Goal: Check status: Check status

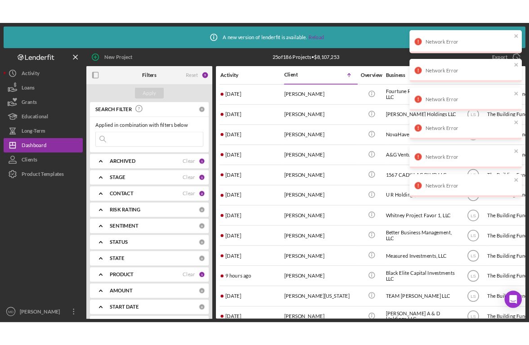
scroll to position [305, 0]
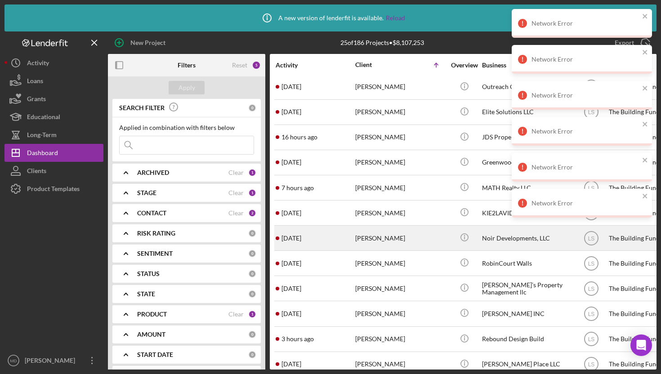
click at [357, 237] on div "[PERSON_NAME]" at bounding box center [400, 238] width 90 height 24
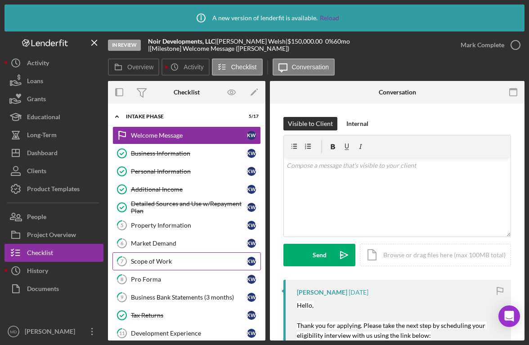
click at [165, 259] on div "Scope of Work" at bounding box center [189, 261] width 116 height 7
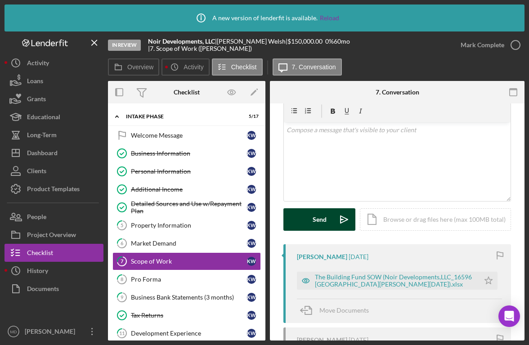
scroll to position [65, 0]
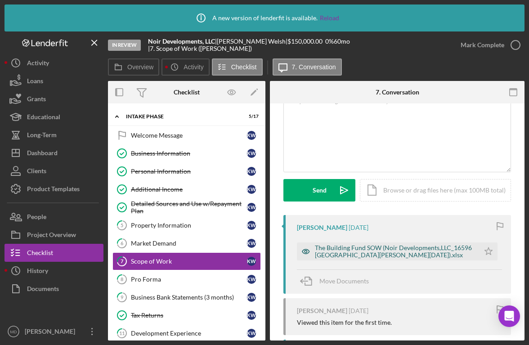
click at [334, 253] on div "The Building Fund SOW (Noir Developments,LLC_16596 [GEOGRAPHIC_DATA][PERSON_NAM…" at bounding box center [395, 251] width 160 height 14
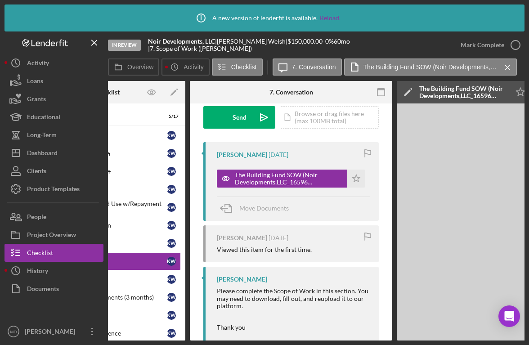
scroll to position [0, 0]
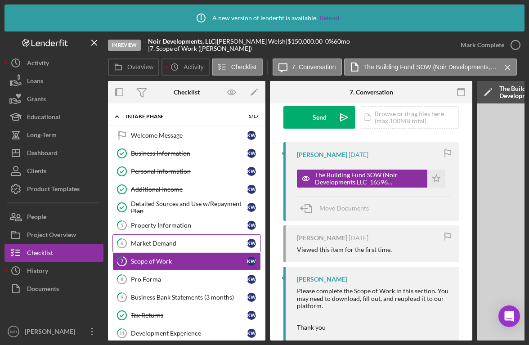
click at [142, 241] on div "Market Demand" at bounding box center [189, 243] width 116 height 7
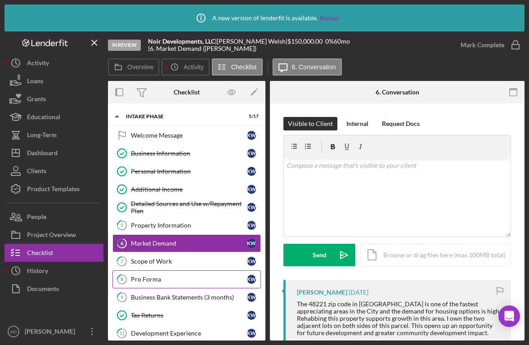
click at [196, 273] on link "8 Pro Forma K W" at bounding box center [186, 279] width 148 height 18
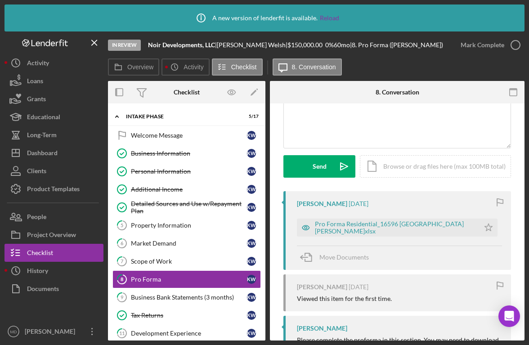
scroll to position [105, 0]
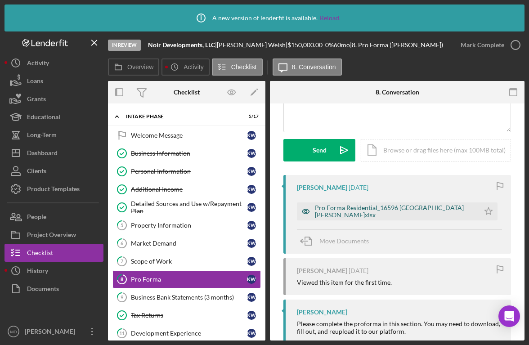
click at [345, 213] on div "Pro Forma Residential_16596 [GEOGRAPHIC_DATA][PERSON_NAME]xlsx" at bounding box center [395, 211] width 160 height 14
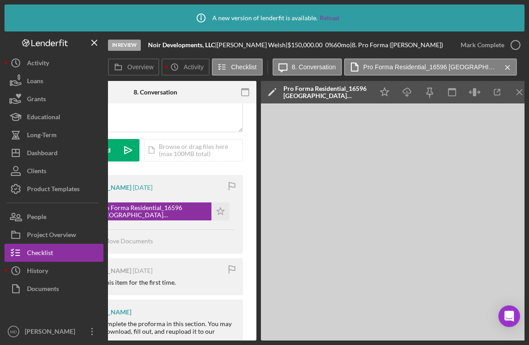
scroll to position [0, 217]
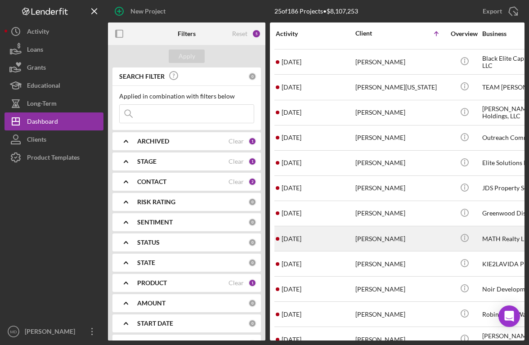
scroll to position [227, 0]
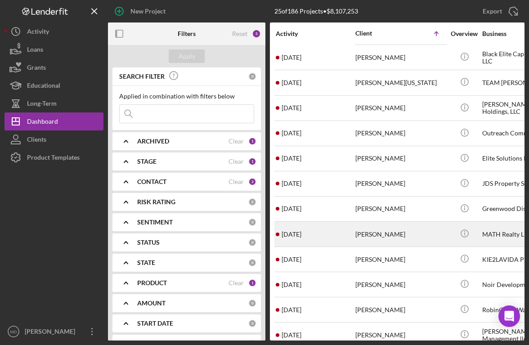
click at [337, 275] on div "6 days ago Kirk Welsh" at bounding box center [315, 284] width 79 height 24
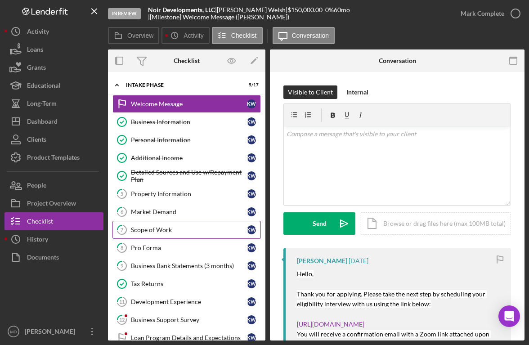
click at [146, 232] on div "Scope of Work" at bounding box center [189, 229] width 116 height 7
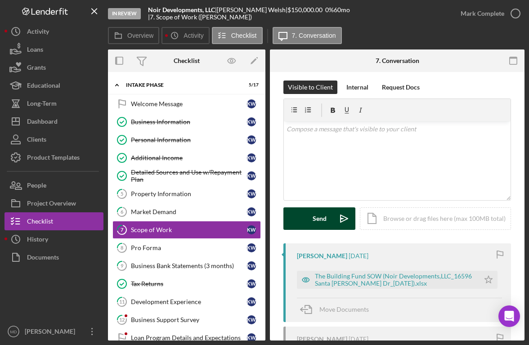
scroll to position [4, 0]
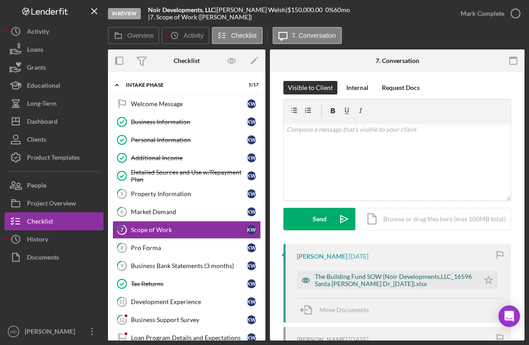
click at [329, 282] on div "The Building Fund SOW (Noir Developments,LLC_16596 [GEOGRAPHIC_DATA][PERSON_NAM…" at bounding box center [395, 280] width 160 height 14
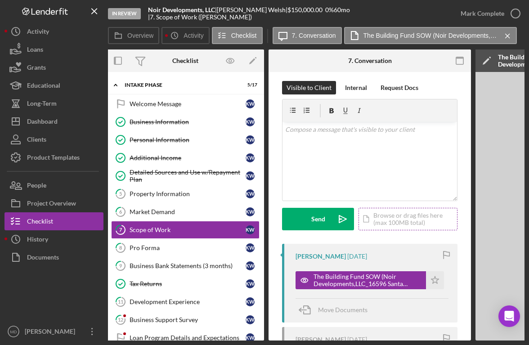
scroll to position [0, 0]
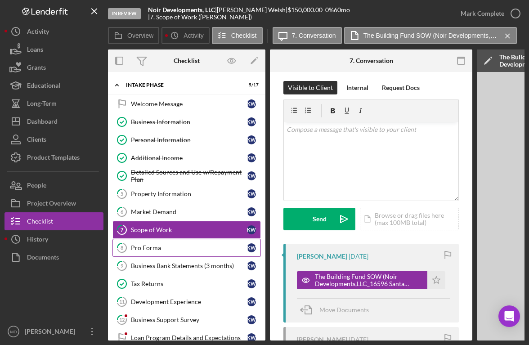
click at [167, 247] on div "Pro Forma" at bounding box center [189, 247] width 116 height 7
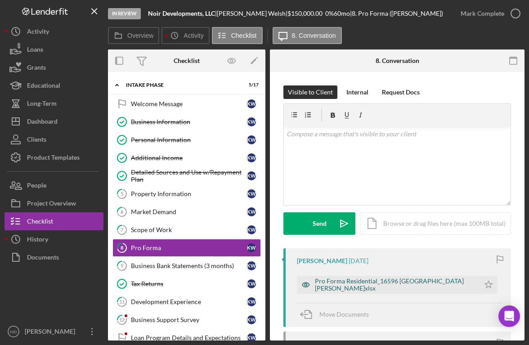
click at [352, 286] on div "Pro Forma Residential_16596 [GEOGRAPHIC_DATA][PERSON_NAME]xlsx" at bounding box center [395, 284] width 160 height 14
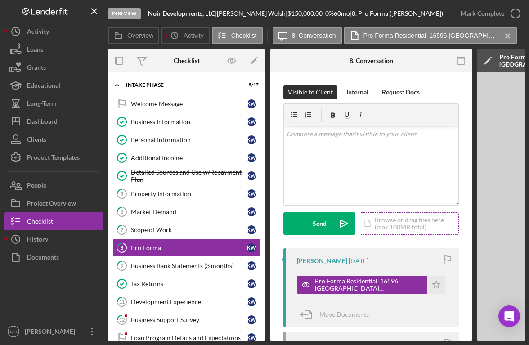
scroll to position [0, 1]
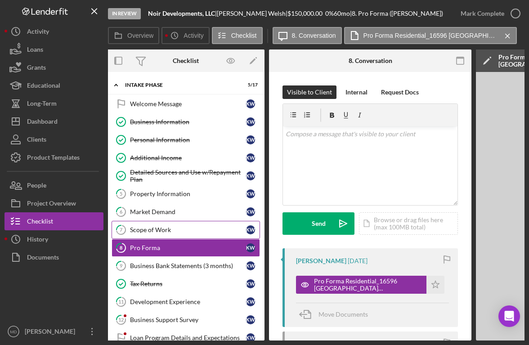
click at [180, 226] on div "Scope of Work" at bounding box center [188, 229] width 116 height 7
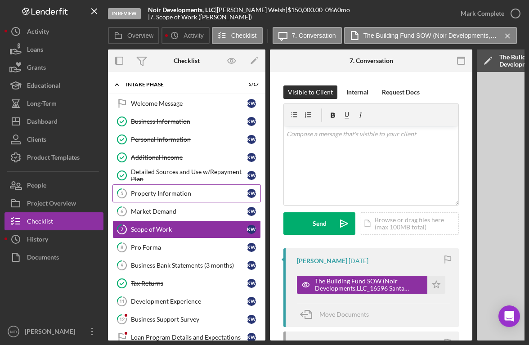
click at [150, 193] on div "Property Information" at bounding box center [189, 193] width 116 height 7
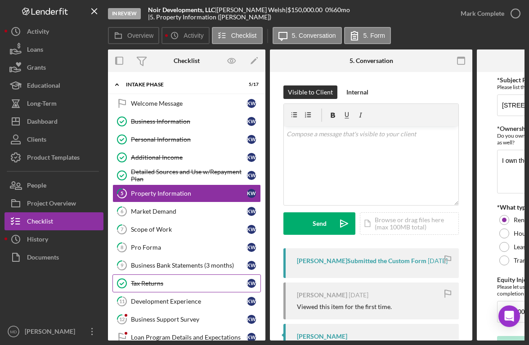
click at [178, 281] on div "Tax Returns" at bounding box center [189, 283] width 116 height 7
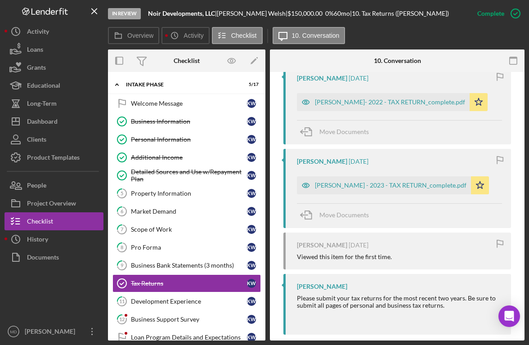
scroll to position [372, 0]
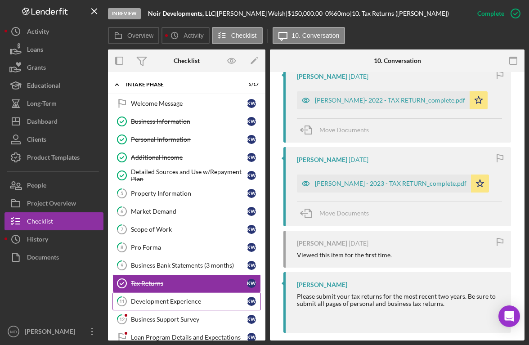
click at [170, 300] on div "Development Experience" at bounding box center [189, 301] width 116 height 7
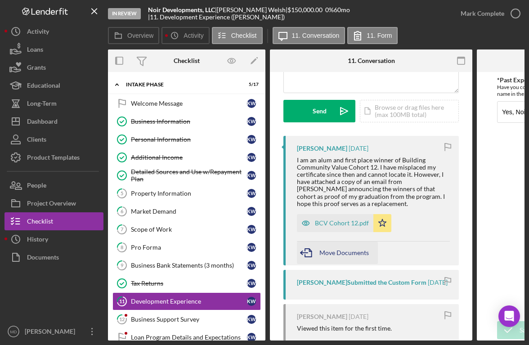
scroll to position [113, 0]
click at [329, 221] on div "BCV Cohort 12.pdf" at bounding box center [342, 222] width 54 height 7
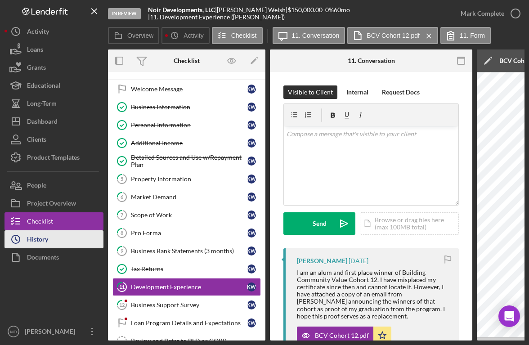
scroll to position [0, 0]
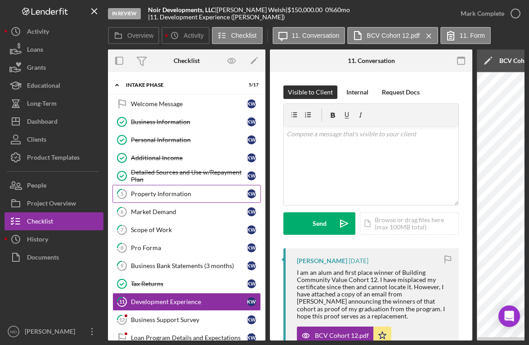
click at [185, 196] on div "Property Information" at bounding box center [189, 193] width 116 height 7
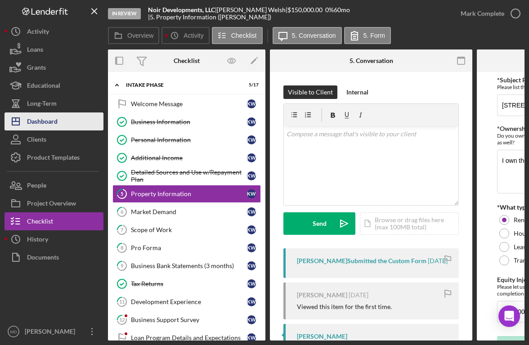
click at [76, 123] on button "Icon/Dashboard Dashboard" at bounding box center [53, 121] width 99 height 18
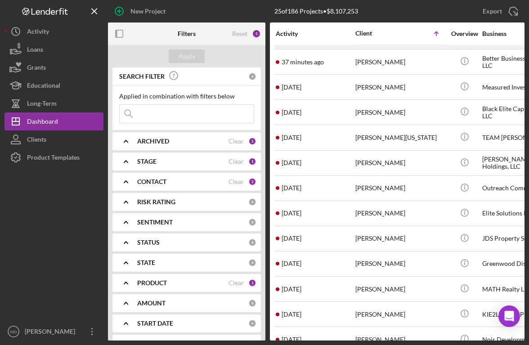
scroll to position [179, 0]
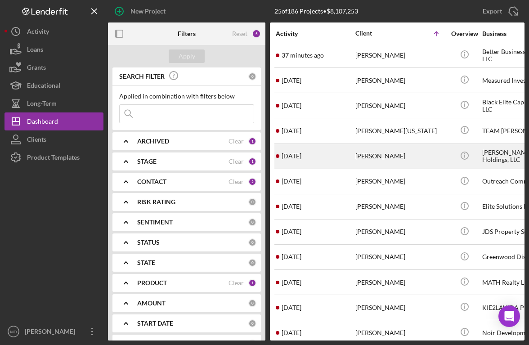
click at [357, 156] on div "[PERSON_NAME]" at bounding box center [400, 156] width 90 height 24
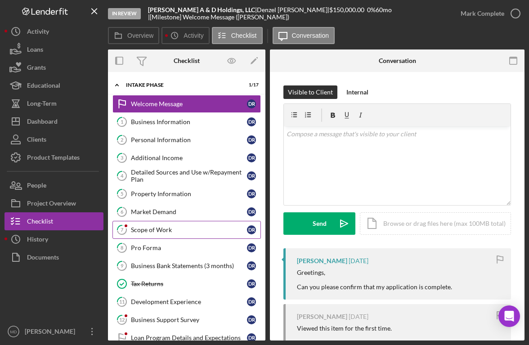
click at [172, 232] on div "Scope of Work" at bounding box center [189, 229] width 116 height 7
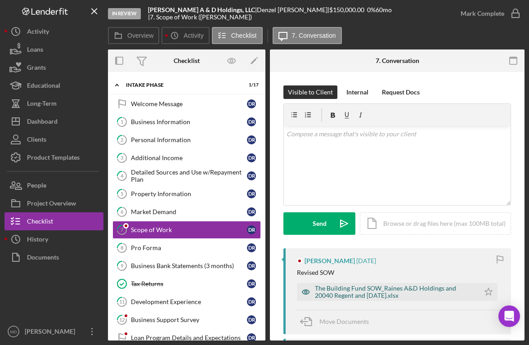
click at [343, 291] on div "The Building Fund SOW_Raines A&D Holdings and 20040 Regent and 8.5.2025.xlsx" at bounding box center [395, 292] width 160 height 14
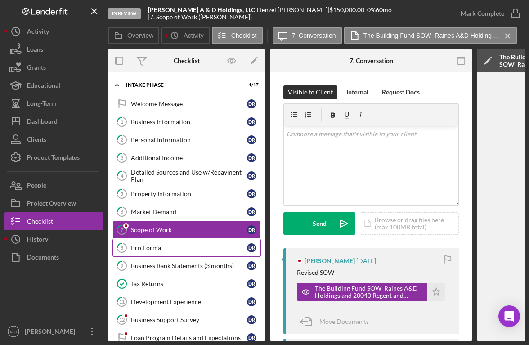
click at [218, 248] on div "Pro Forma" at bounding box center [189, 247] width 116 height 7
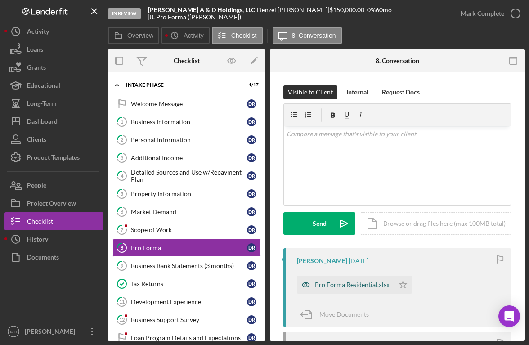
click at [341, 284] on div "Pro Forma Residential.xlsx" at bounding box center [352, 284] width 75 height 7
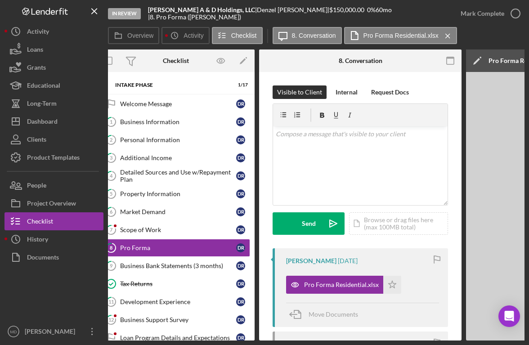
scroll to position [0, 4]
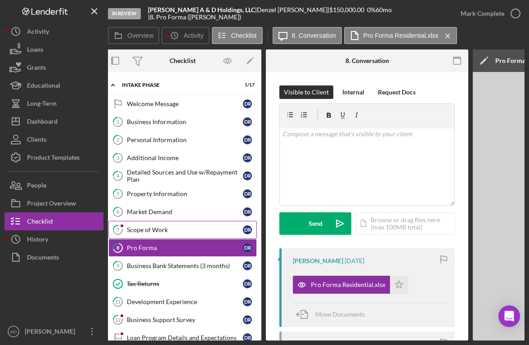
click at [199, 235] on link "7 Scope of Work D R" at bounding box center [182, 230] width 148 height 18
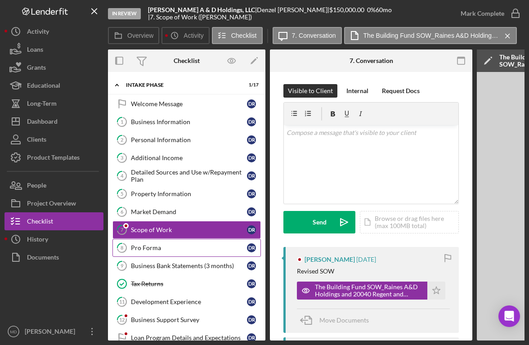
click at [149, 248] on div "Pro Forma" at bounding box center [189, 247] width 116 height 7
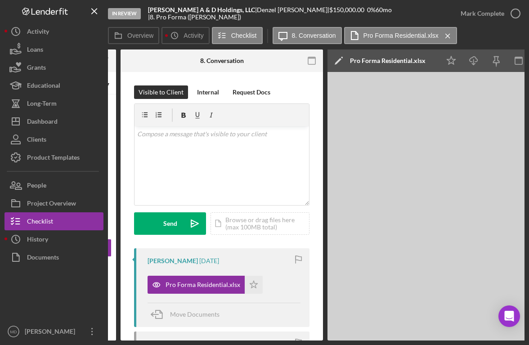
scroll to position [0, 147]
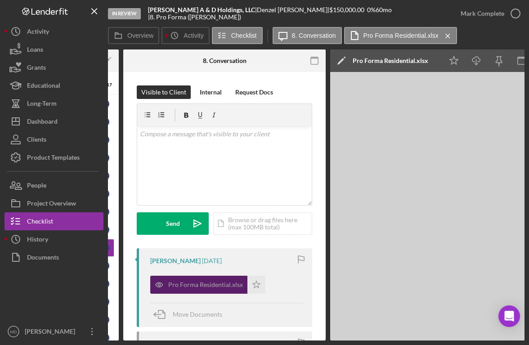
click at [180, 281] on div "Pro Forma Residential.xlsx" at bounding box center [205, 284] width 75 height 7
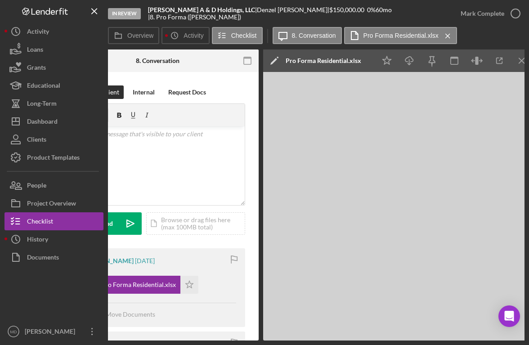
scroll to position [0, 222]
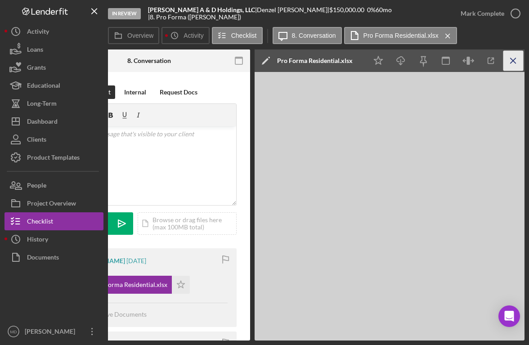
click at [513, 66] on icon "Icon/Menu Close" at bounding box center [513, 61] width 20 height 20
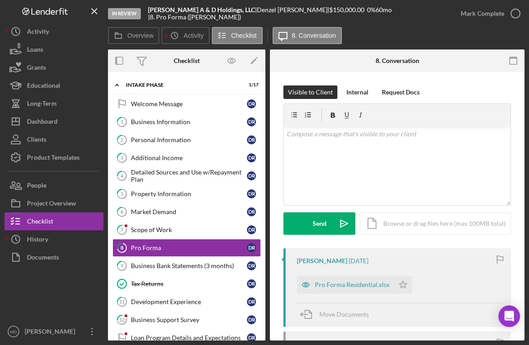
scroll to position [0, 0]
click at [321, 279] on div "Pro Forma Residential.xlsx" at bounding box center [345, 285] width 97 height 18
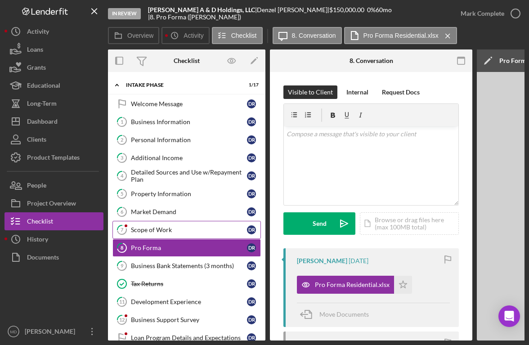
click at [168, 226] on div "Scope of Work" at bounding box center [189, 229] width 116 height 7
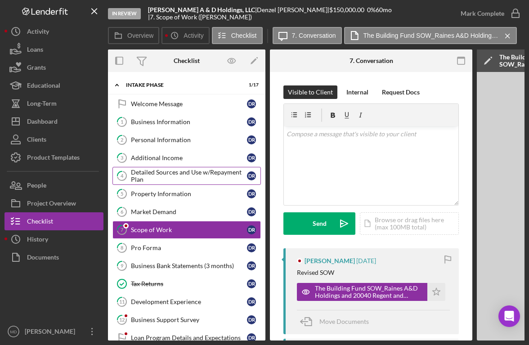
click at [160, 173] on div "Detailed Sources and Use w/Repayment Plan" at bounding box center [189, 176] width 116 height 14
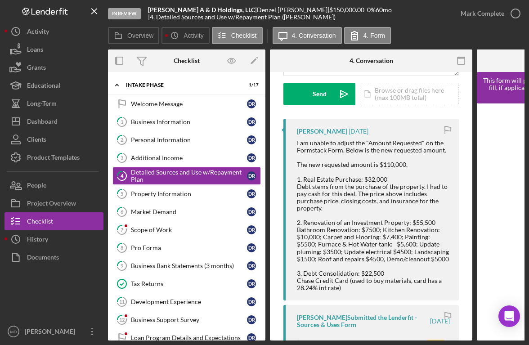
scroll to position [130, 0]
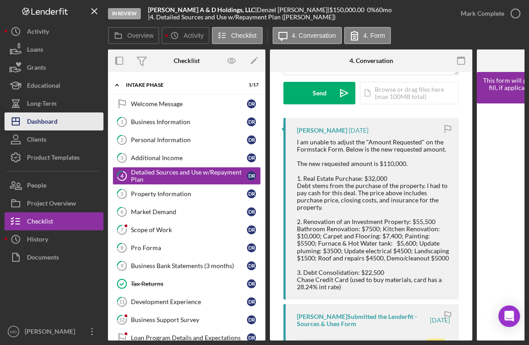
click at [24, 124] on icon "Icon/Dashboard" at bounding box center [15, 121] width 22 height 22
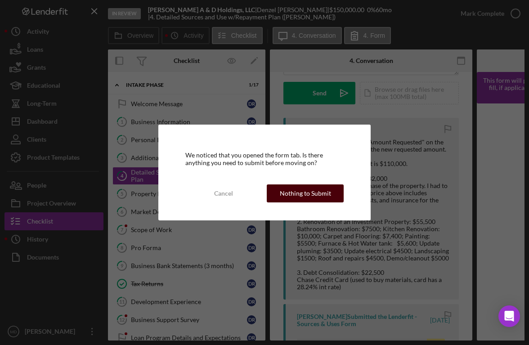
click at [293, 192] on div "Nothing to Submit" at bounding box center [305, 193] width 51 height 18
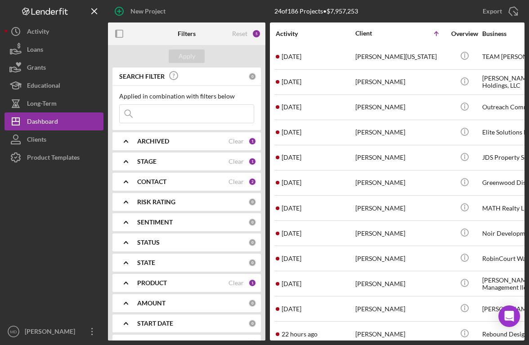
scroll to position [257, 0]
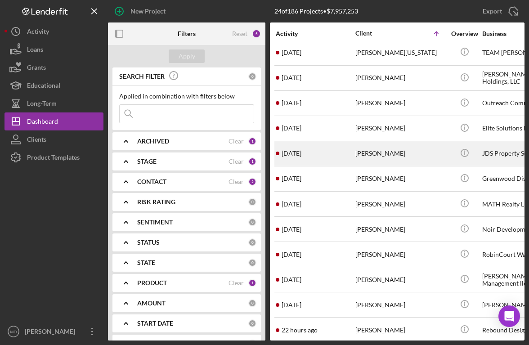
click at [332, 152] on div "1 day ago J'Donovan Smith" at bounding box center [315, 154] width 79 height 24
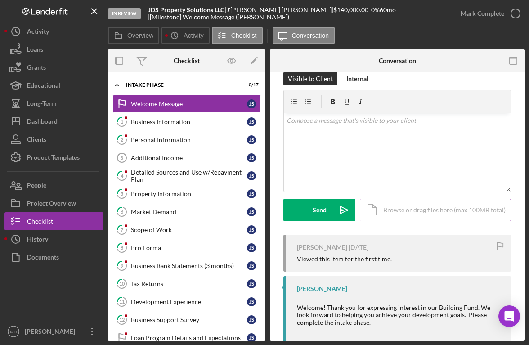
scroll to position [14, 0]
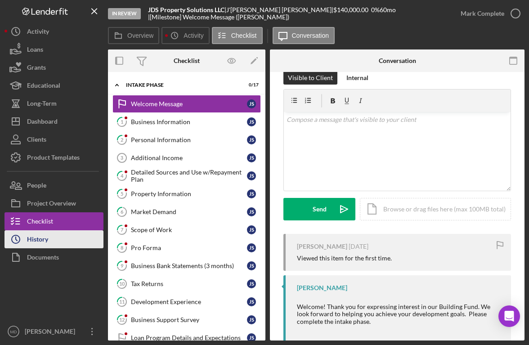
click at [44, 239] on div "History" at bounding box center [37, 240] width 21 height 20
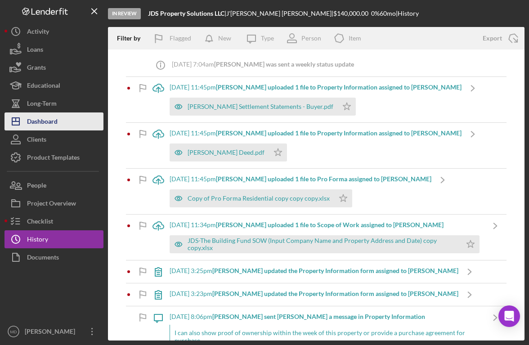
click at [71, 127] on button "Icon/Dashboard Dashboard" at bounding box center [53, 121] width 99 height 18
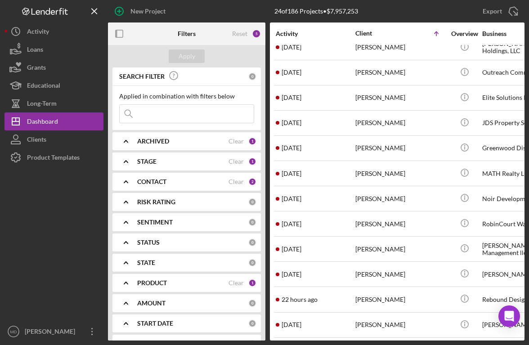
scroll to position [309, 0]
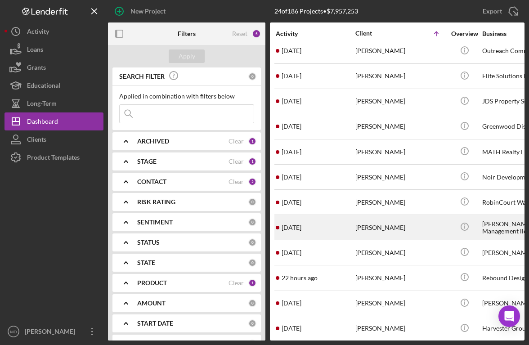
click at [339, 226] on div "2 weeks ago Lucus Johnson" at bounding box center [315, 227] width 79 height 24
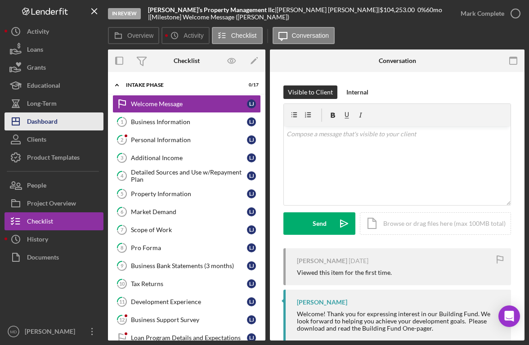
click at [34, 117] on div "Dashboard" at bounding box center [42, 122] width 31 height 20
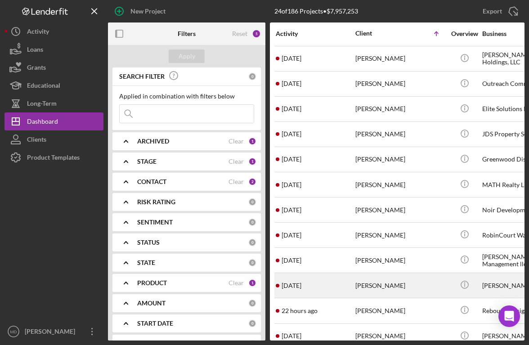
scroll to position [309, 0]
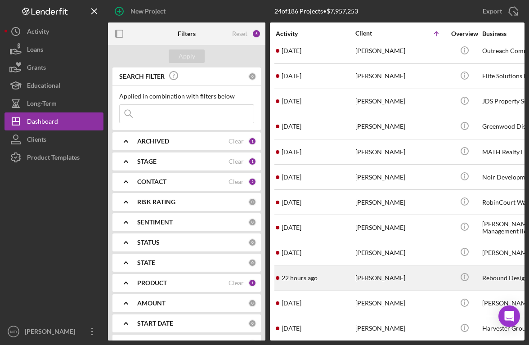
click at [355, 276] on div "[PERSON_NAME]" at bounding box center [400, 278] width 90 height 24
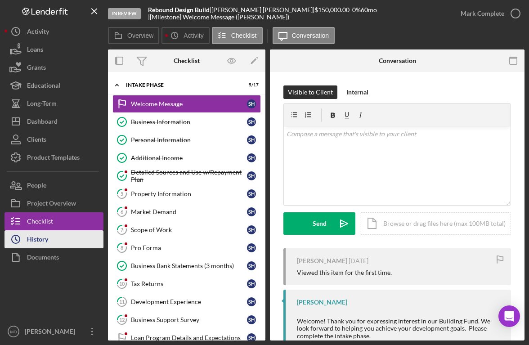
click at [51, 240] on button "Icon/History History" at bounding box center [53, 239] width 99 height 18
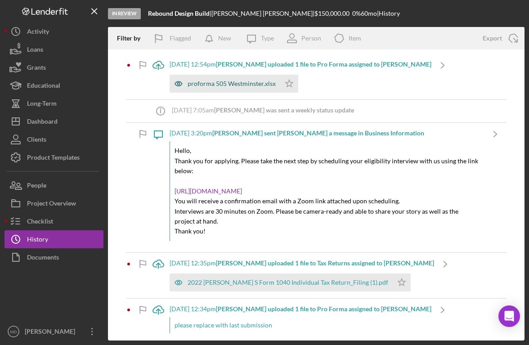
click at [230, 81] on div "proforma 505 Westminster.xlsx" at bounding box center [231, 83] width 88 height 7
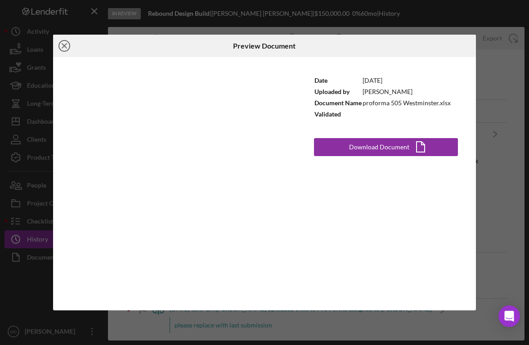
click at [65, 49] on icon "Icon/Close" at bounding box center [64, 46] width 22 height 22
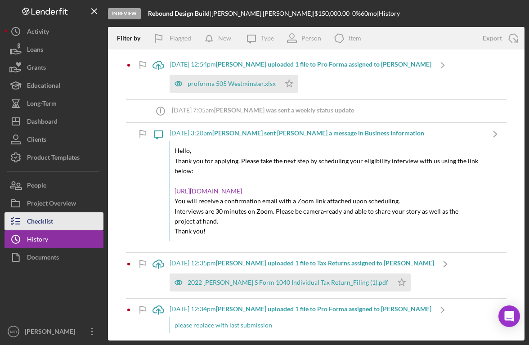
click at [66, 218] on button "Checklist" at bounding box center [53, 221] width 99 height 18
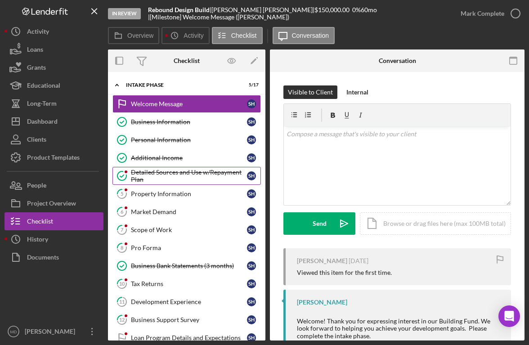
click at [195, 179] on div "Detailed Sources and Use w/Repayment Plan" at bounding box center [189, 176] width 116 height 14
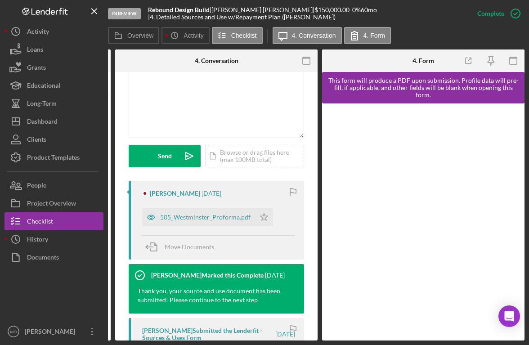
scroll to position [202, 0]
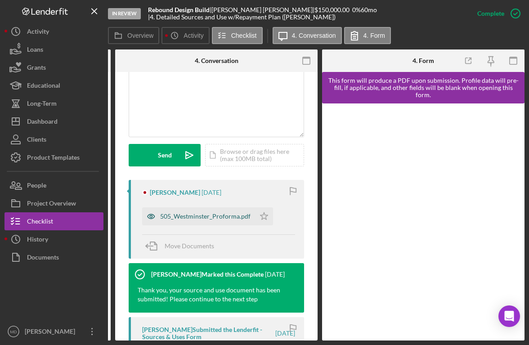
click at [221, 220] on div "505_Westminster_Proforma.pdf" at bounding box center [198, 216] width 113 height 18
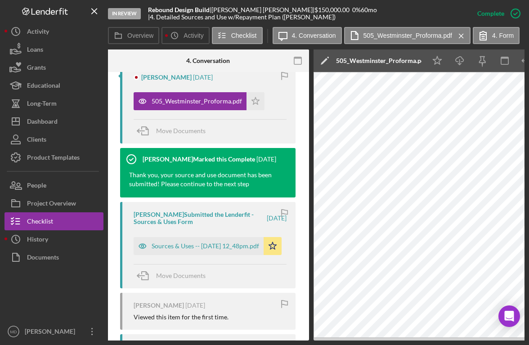
scroll to position [318, 0]
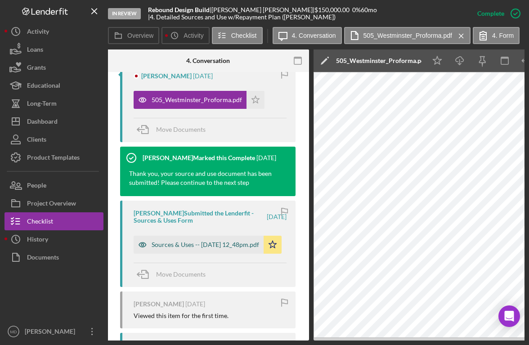
click at [173, 244] on div "Sources & Uses -- 2025-07-01 12_48pm.pdf" at bounding box center [205, 244] width 107 height 7
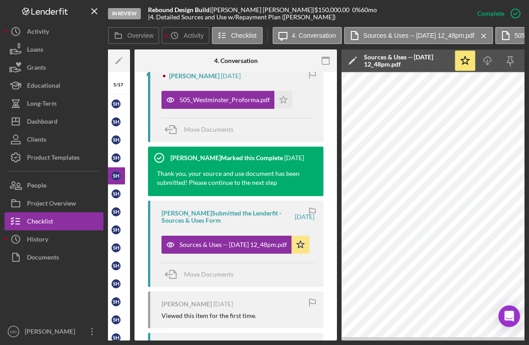
scroll to position [0, 134]
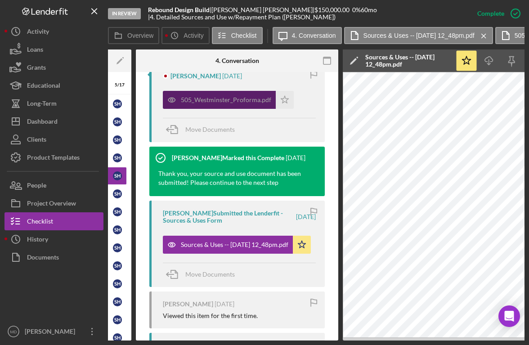
click at [207, 100] on div "505_Westminster_Proforma.pdf" at bounding box center [226, 99] width 90 height 7
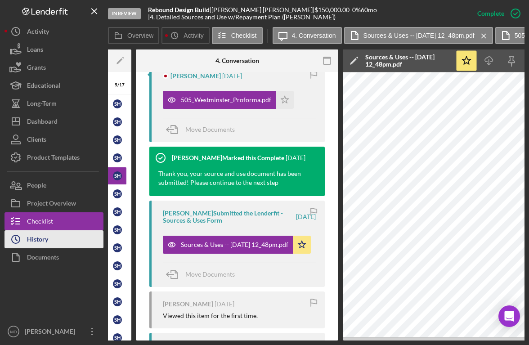
click at [40, 244] on div "History" at bounding box center [37, 240] width 21 height 20
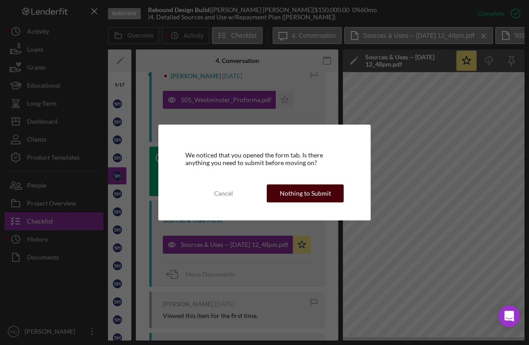
click at [289, 193] on div "Nothing to Submit" at bounding box center [305, 193] width 51 height 18
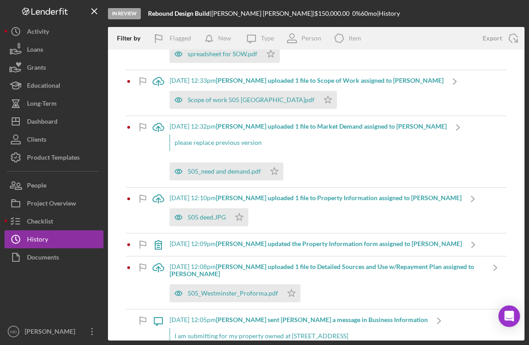
scroll to position [391, 0]
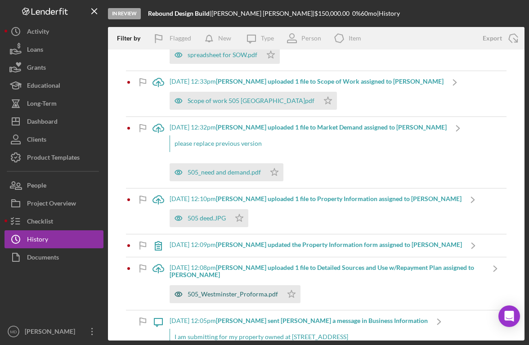
click at [227, 293] on div "505_Westminster_Proforma.pdf" at bounding box center [232, 293] width 90 height 7
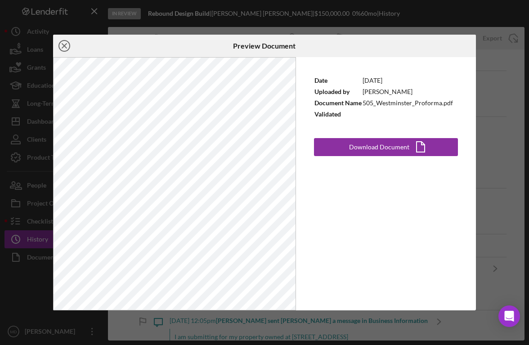
click at [65, 41] on icon "Icon/Close" at bounding box center [64, 46] width 22 height 22
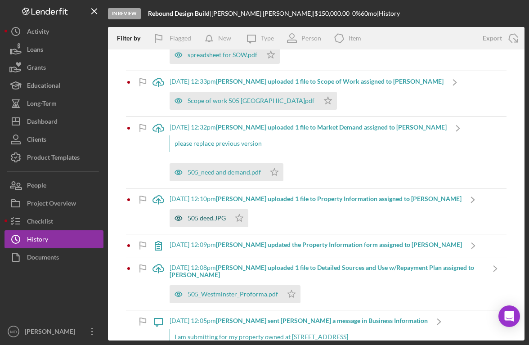
click at [211, 217] on div "505 deed.JPG" at bounding box center [206, 217] width 38 height 7
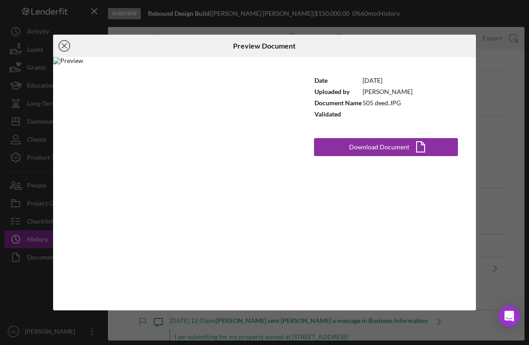
click at [62, 47] on line at bounding box center [64, 46] width 4 height 4
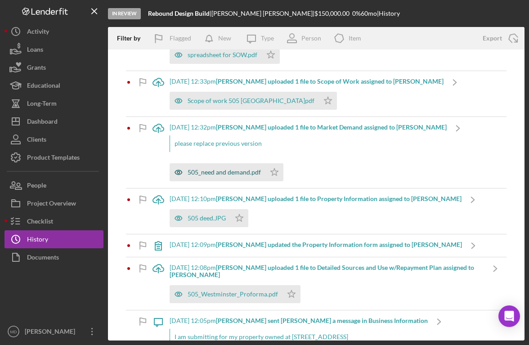
click at [215, 177] on div "505_need and demand.pdf" at bounding box center [217, 172] width 96 height 18
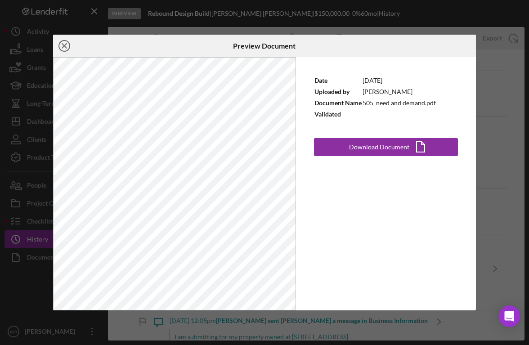
click at [62, 45] on icon "Icon/Close" at bounding box center [64, 46] width 22 height 22
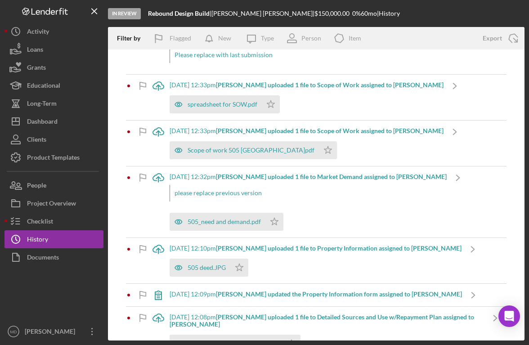
scroll to position [336, 0]
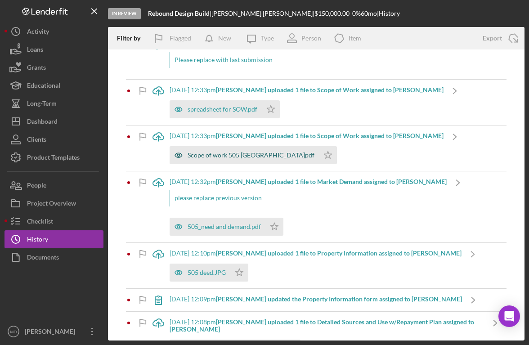
click at [224, 159] on div "Scope of work 505 Westminster.pdf" at bounding box center [250, 155] width 127 height 7
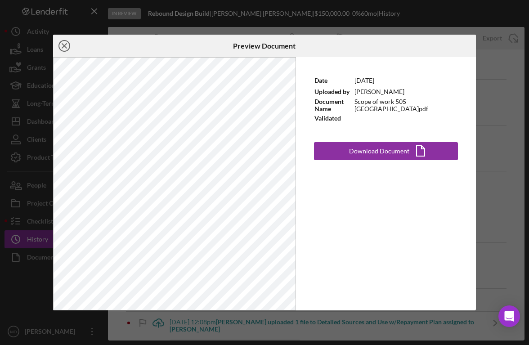
click at [64, 49] on icon "Icon/Close" at bounding box center [64, 46] width 22 height 22
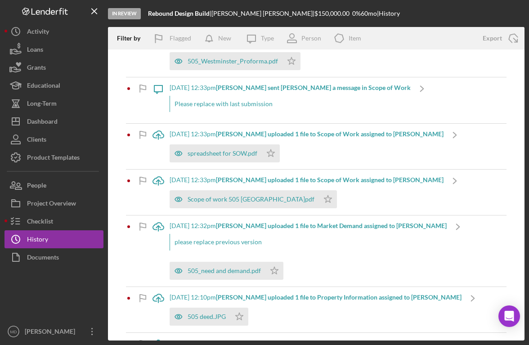
scroll to position [286, 0]
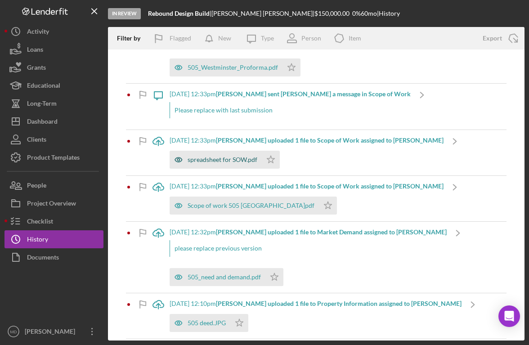
click at [216, 156] on div "spreadsheet for SOW.pdf" at bounding box center [222, 159] width 70 height 7
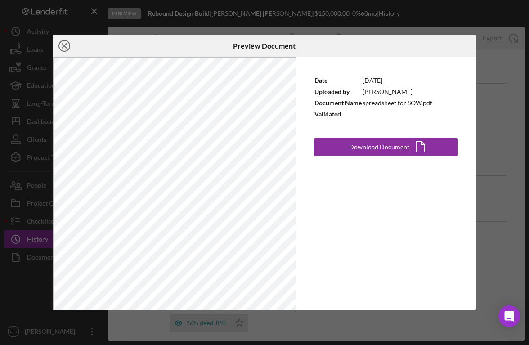
click at [67, 46] on icon "Icon/Close" at bounding box center [64, 46] width 22 height 22
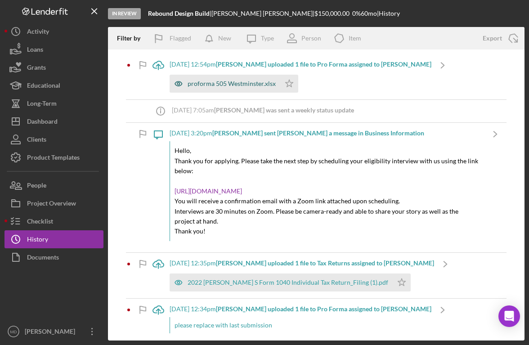
click at [217, 87] on div "proforma 505 Westminster.xlsx" at bounding box center [224, 84] width 111 height 18
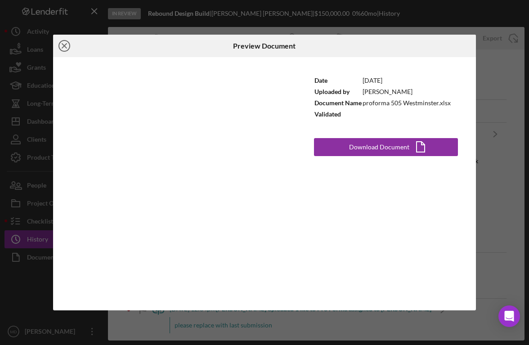
click at [66, 43] on icon "Icon/Close" at bounding box center [64, 46] width 22 height 22
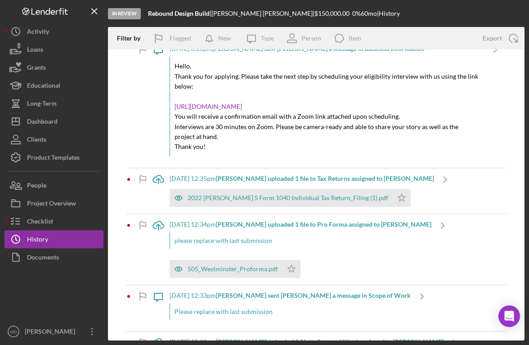
scroll to position [82, 0]
